Goal: Book appointment/travel/reservation

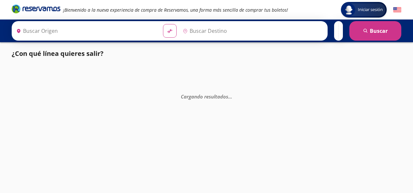
type input "[GEOGRAPHIC_DATA], [GEOGRAPHIC_DATA][PERSON_NAME]"
type input "[GEOGRAPHIC_DATA], [GEOGRAPHIC_DATA]"
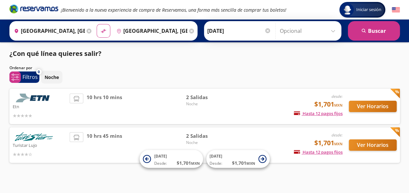
click at [86, 32] on icon at bounding box center [88, 31] width 5 height 5
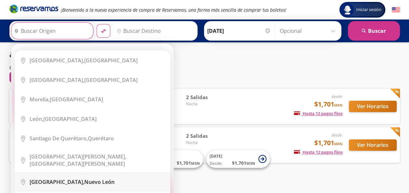
click at [89, 178] on div "[GEOGRAPHIC_DATA], [GEOGRAPHIC_DATA][PERSON_NAME]" at bounding box center [97, 181] width 135 height 7
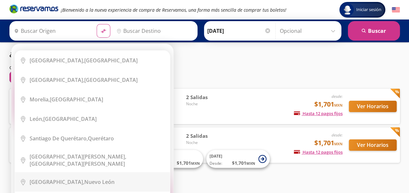
type input "[GEOGRAPHIC_DATA], [GEOGRAPHIC_DATA][PERSON_NAME]"
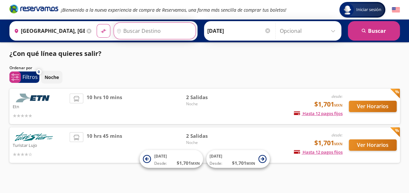
click at [133, 30] on input "Destino" at bounding box center [154, 31] width 80 height 16
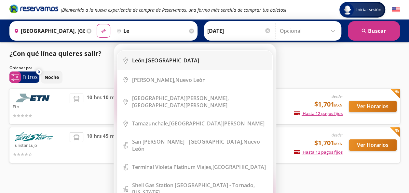
click at [141, 58] on b "León," at bounding box center [139, 60] width 14 height 7
type input "[GEOGRAPHIC_DATA], [GEOGRAPHIC_DATA]"
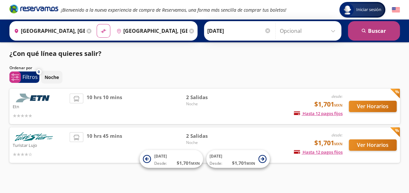
click at [357, 32] on button "search [GEOGRAPHIC_DATA]" at bounding box center [373, 31] width 52 height 20
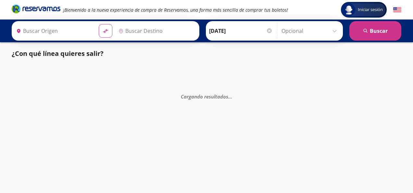
type input "[GEOGRAPHIC_DATA], [GEOGRAPHIC_DATA][PERSON_NAME]"
type input "[GEOGRAPHIC_DATA], [GEOGRAPHIC_DATA]"
